Goal: Check status: Check status

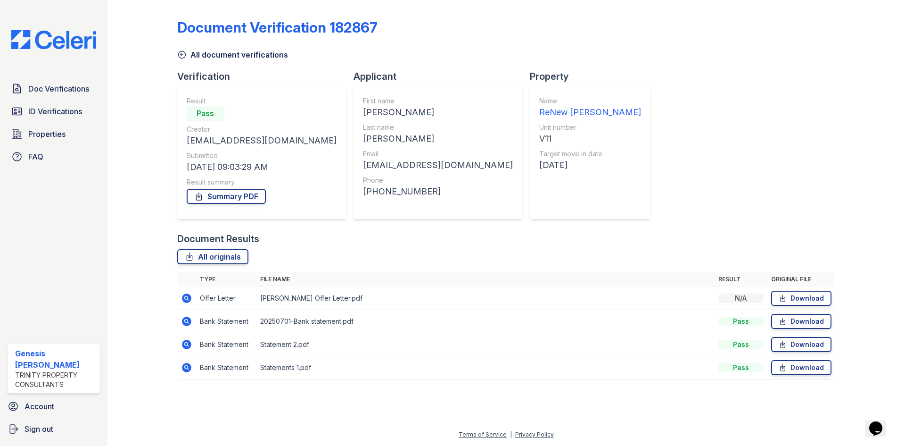
drag, startPoint x: 182, startPoint y: 50, endPoint x: 186, endPoint y: 54, distance: 5.4
click at [182, 50] on icon at bounding box center [181, 54] width 9 height 9
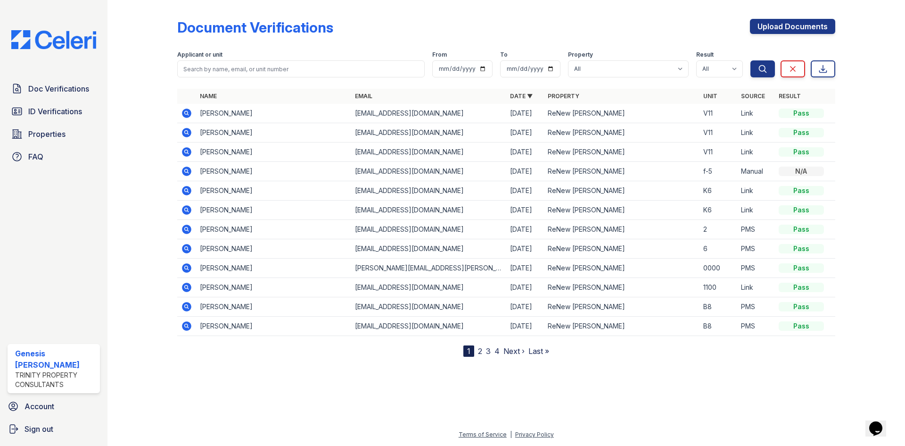
click at [187, 114] on icon at bounding box center [186, 113] width 11 height 11
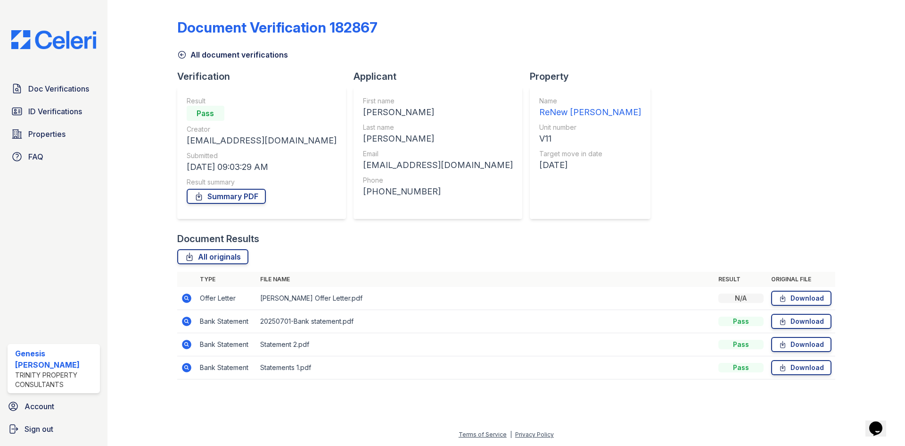
drag, startPoint x: 720, startPoint y: 289, endPoint x: 736, endPoint y: 300, distance: 20.0
click at [721, 290] on td "N/A" at bounding box center [741, 298] width 53 height 23
click at [736, 300] on div "N/A" at bounding box center [741, 297] width 45 height 9
click at [182, 295] on icon at bounding box center [186, 297] width 11 height 11
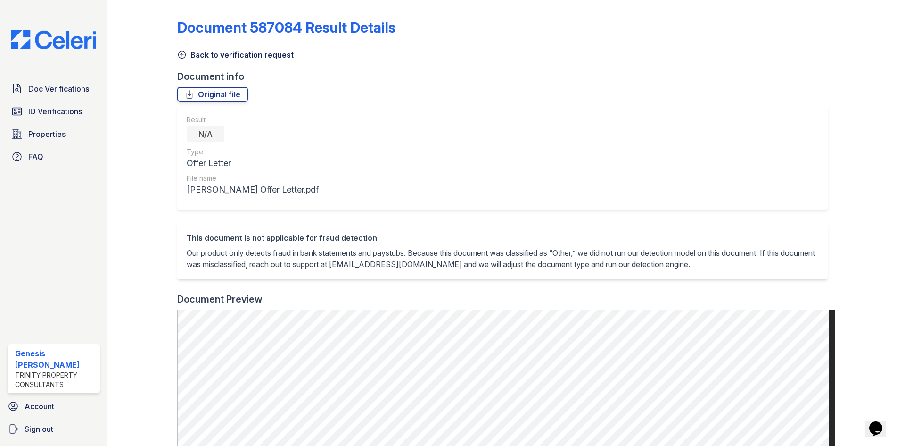
click at [182, 50] on link "Back to verification request" at bounding box center [235, 54] width 116 height 11
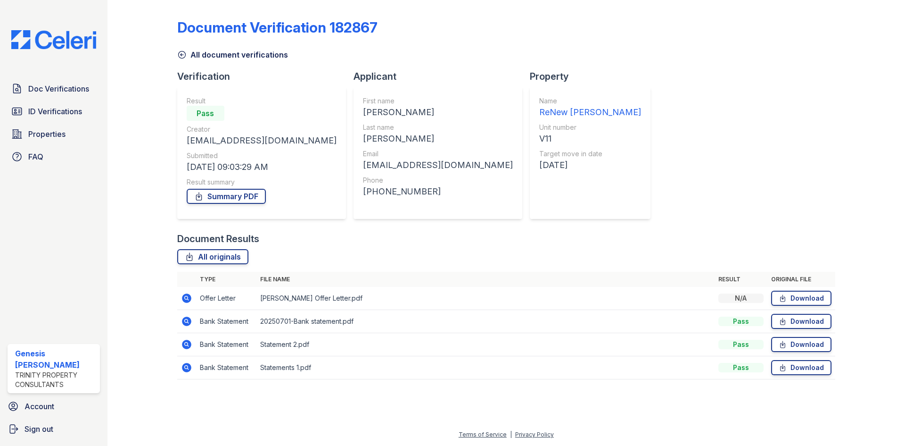
drag, startPoint x: 898, startPoint y: 283, endPoint x: 702, endPoint y: 186, distance: 219.3
click at [702, 186] on div "Document Verification 182867 All document verifications Verification Result Pas…" at bounding box center [506, 196] width 658 height 385
